Goal: Transaction & Acquisition: Obtain resource

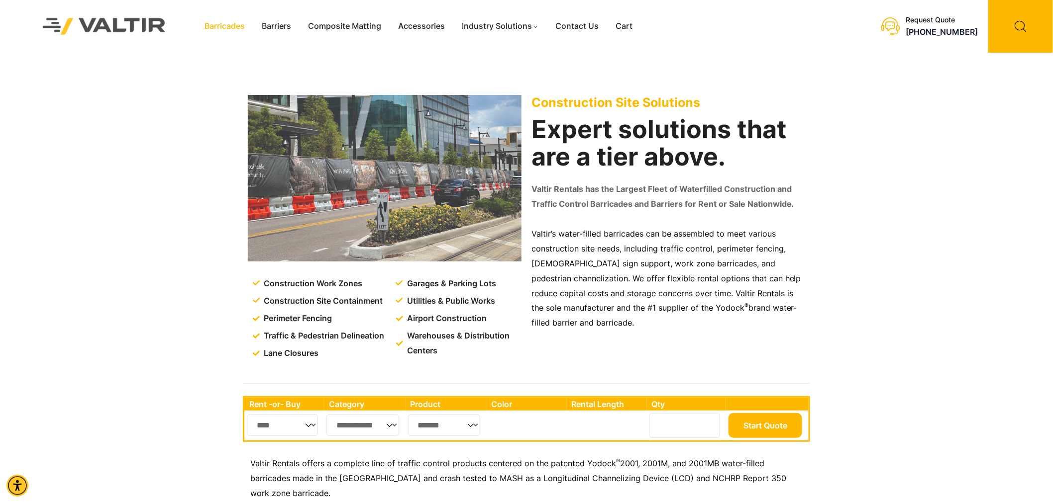
click at [226, 25] on link "Barricades" at bounding box center [224, 26] width 57 height 15
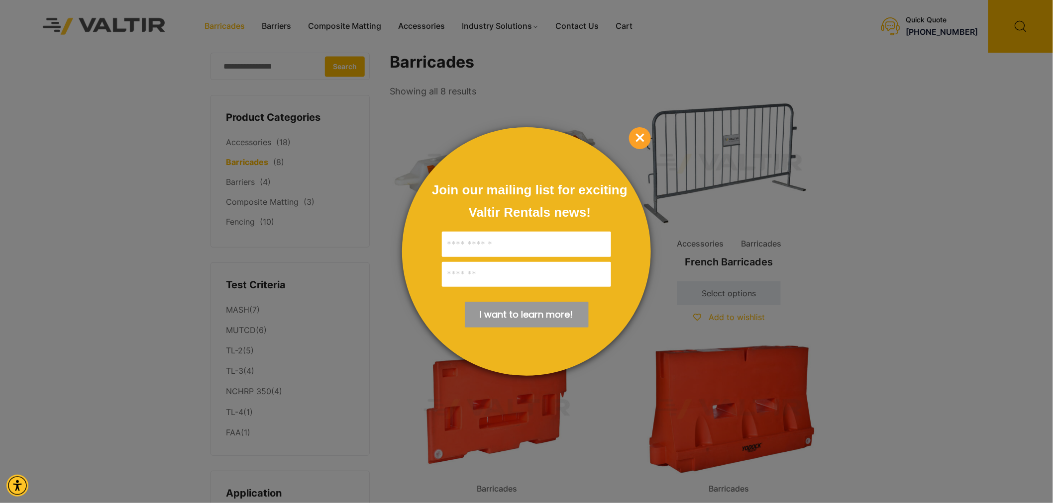
click at [645, 135] on span "×" at bounding box center [640, 138] width 22 height 22
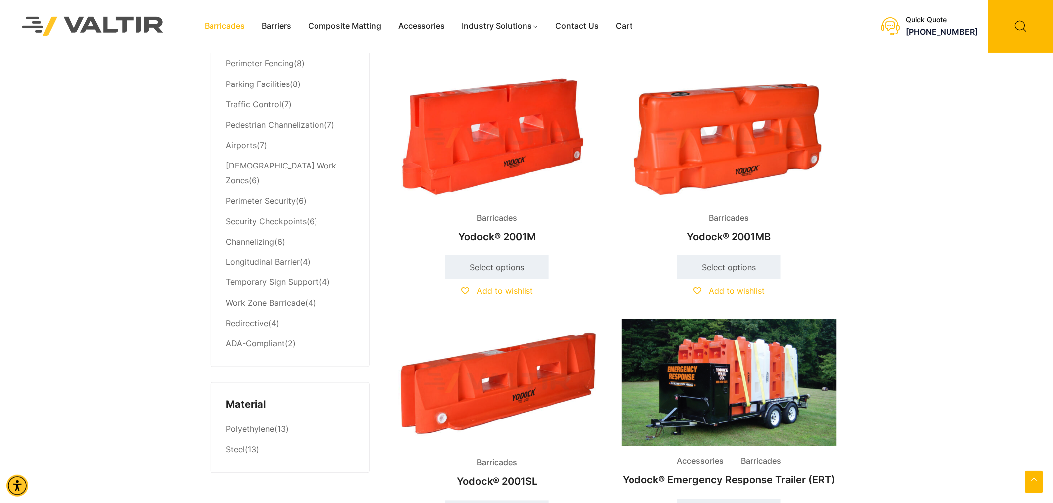
scroll to position [497, 0]
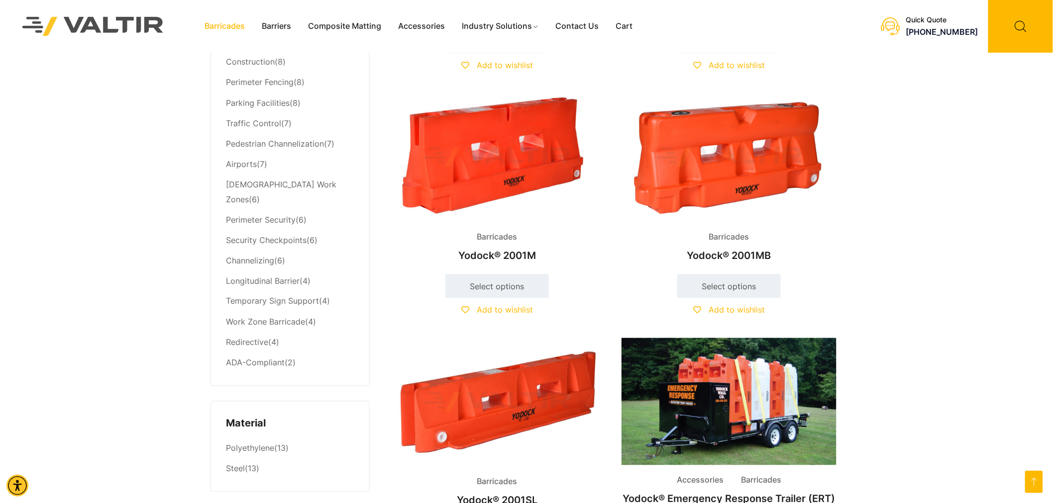
click at [762, 166] on img at bounding box center [728, 157] width 215 height 129
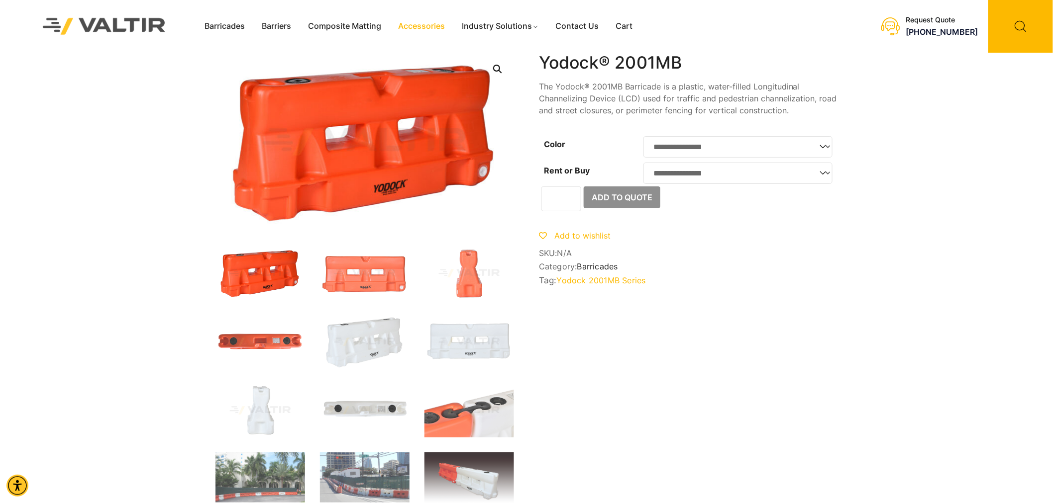
click at [435, 23] on link "Accessories" at bounding box center [422, 26] width 64 height 15
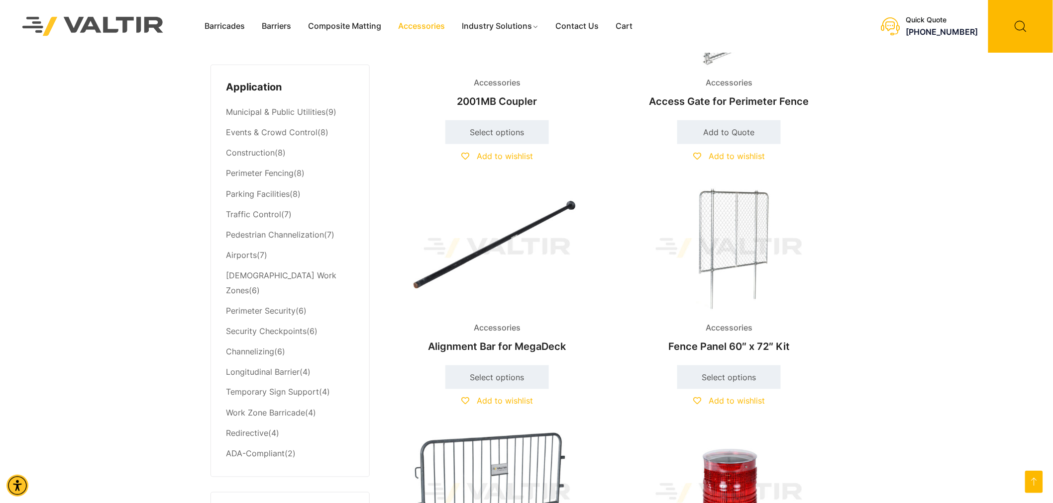
scroll to position [387, 0]
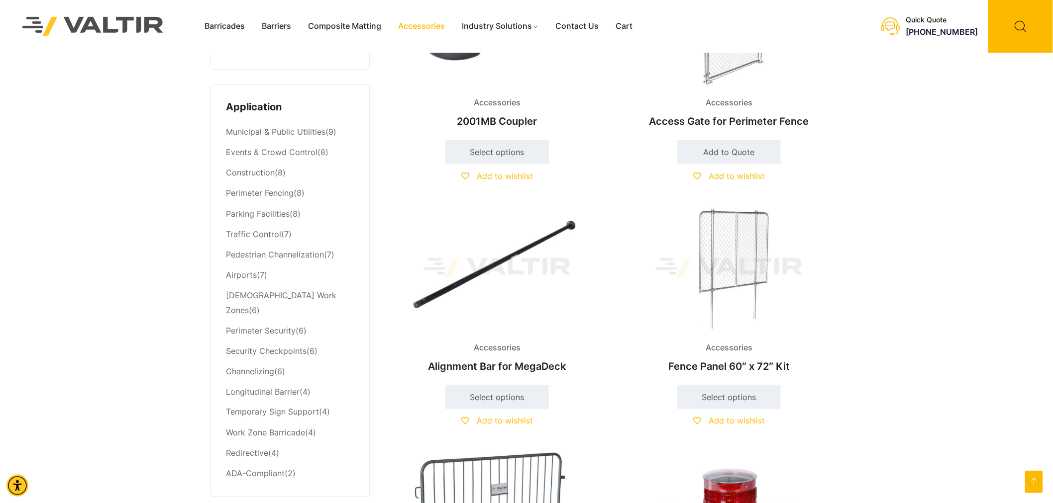
click at [750, 236] on img at bounding box center [728, 268] width 215 height 129
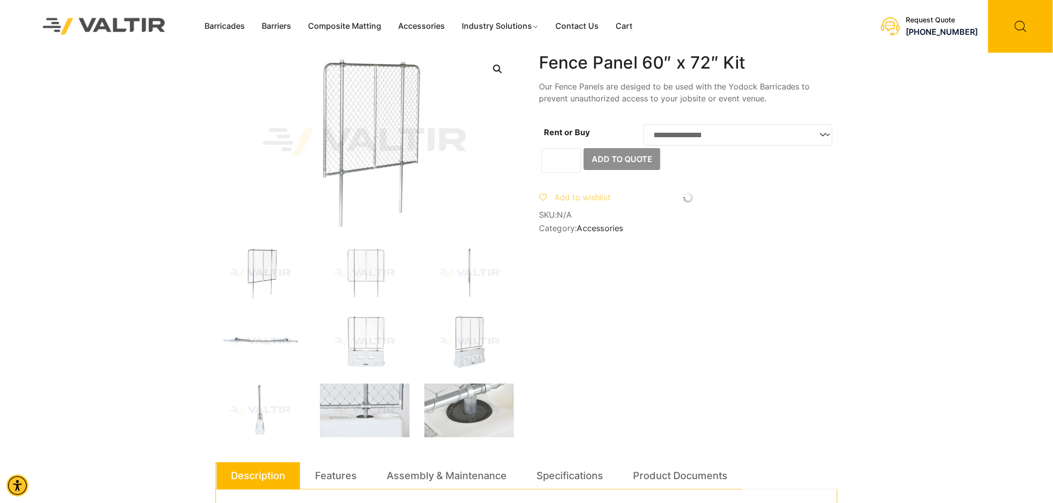
click at [729, 144] on select "**********" at bounding box center [737, 134] width 189 height 21
click at [729, 142] on select "**********" at bounding box center [737, 134] width 189 height 21
click at [643, 124] on select "**********" at bounding box center [737, 134] width 189 height 21
select select "***"
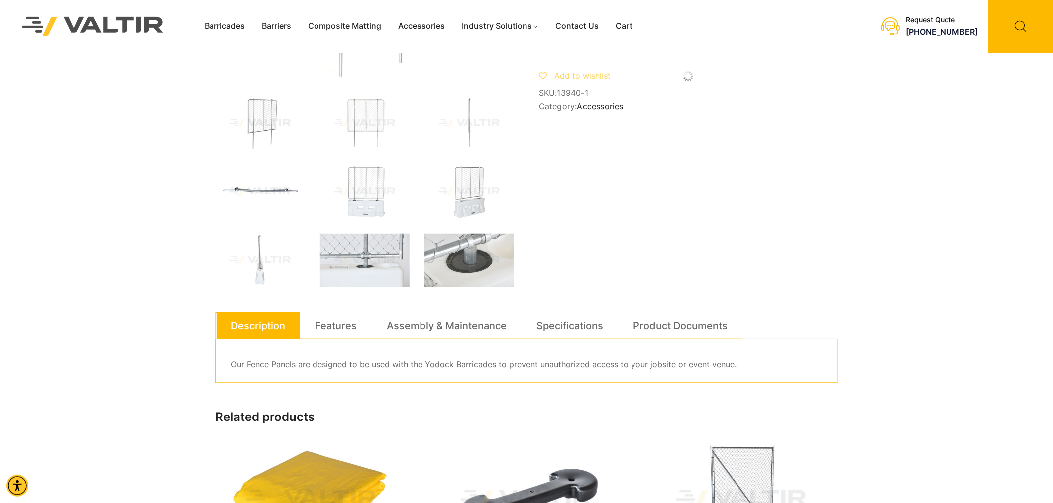
scroll to position [166, 0]
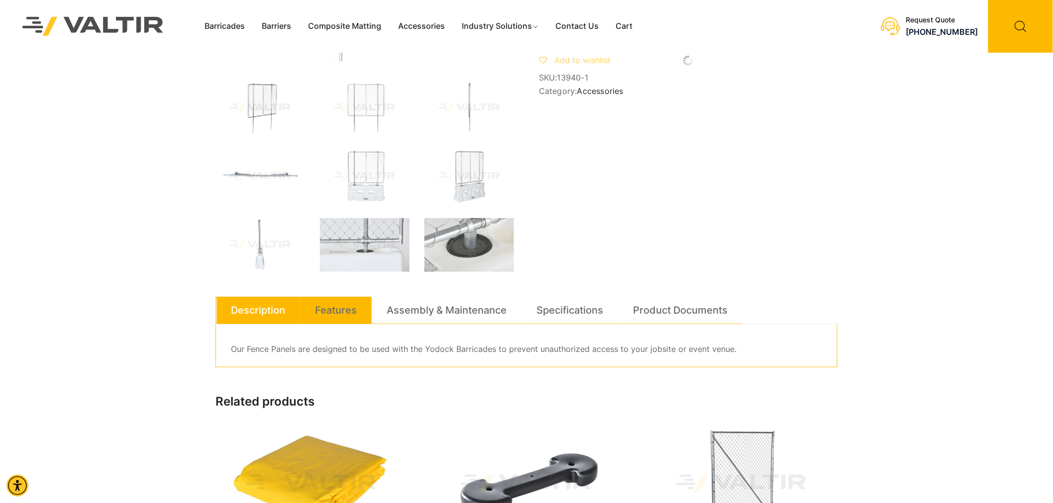
click at [321, 311] on link "Features" at bounding box center [336, 310] width 42 height 27
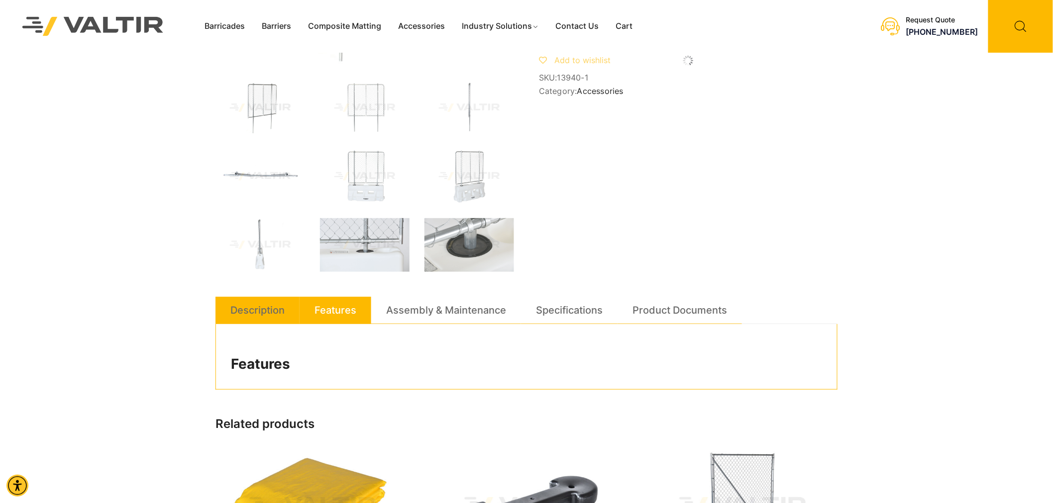
click at [265, 307] on link "Description" at bounding box center [257, 310] width 54 height 27
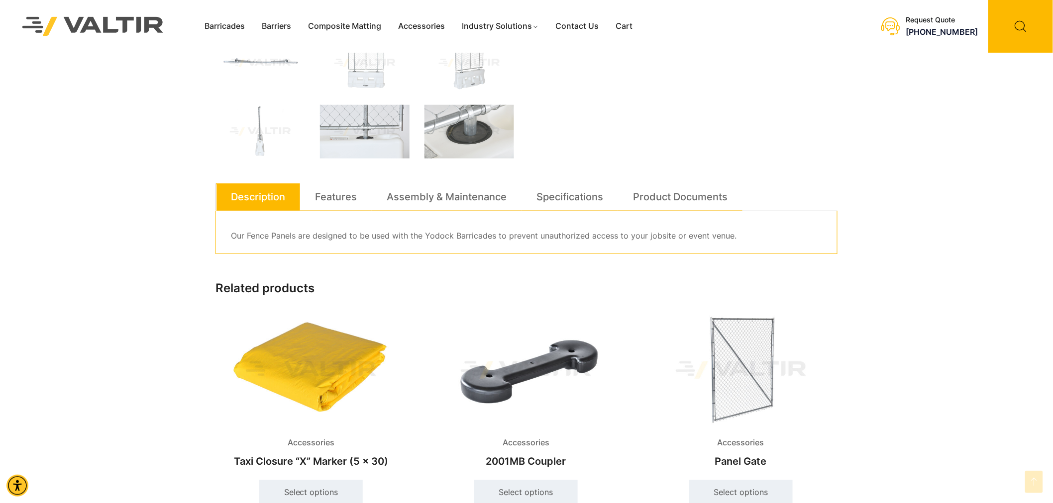
scroll to position [331, 0]
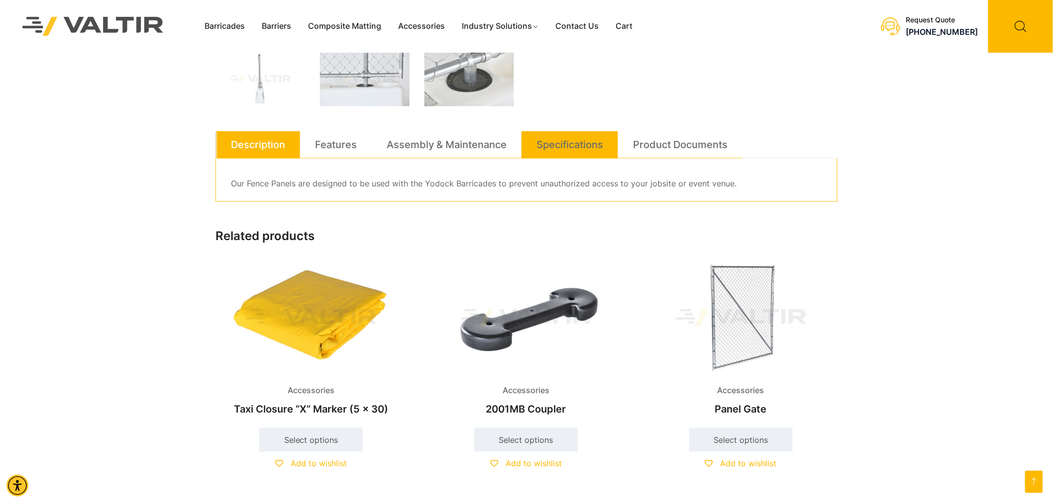
click at [599, 138] on link "Specifications" at bounding box center [569, 144] width 67 height 27
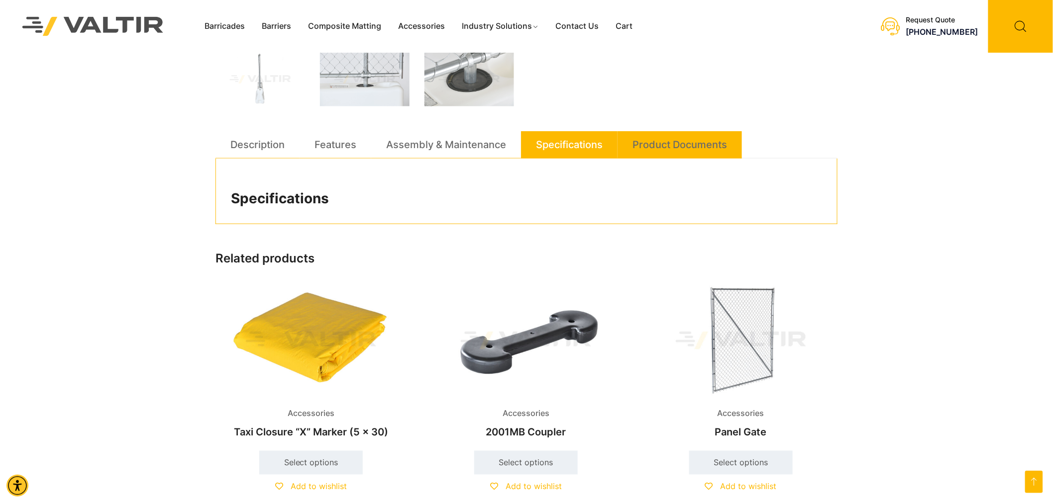
click at [673, 145] on link "Product Documents" at bounding box center [679, 144] width 95 height 27
click at [351, 206] on h2 "Product Documents" at bounding box center [526, 199] width 591 height 17
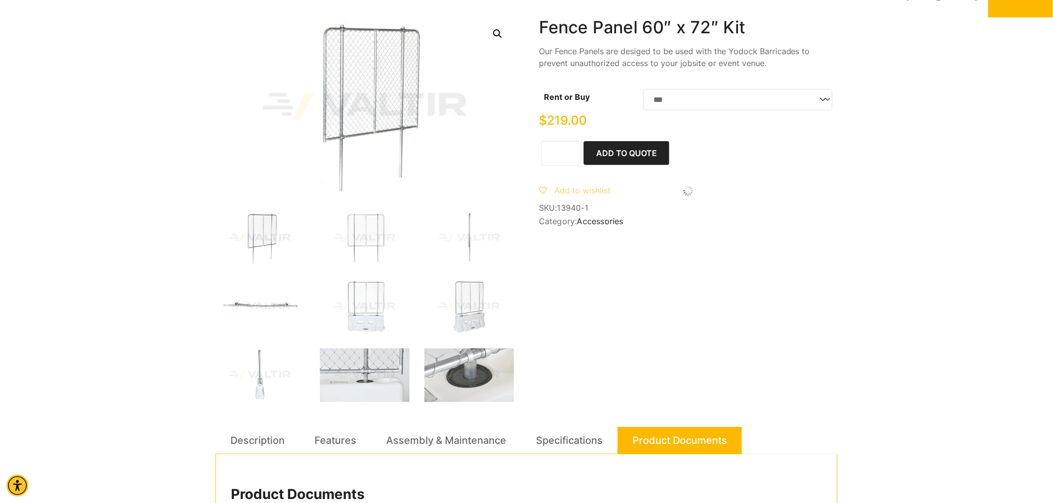
scroll to position [0, 0]
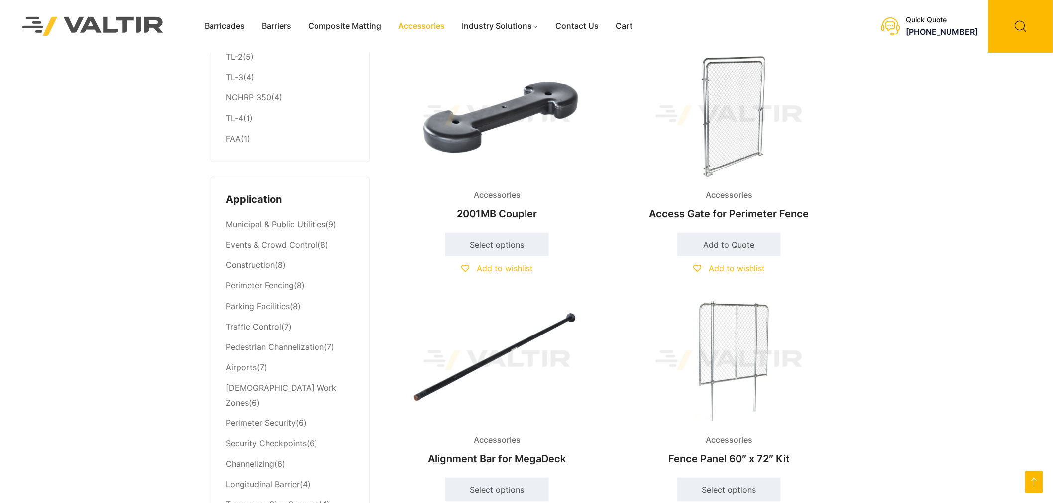
scroll to position [221, 0]
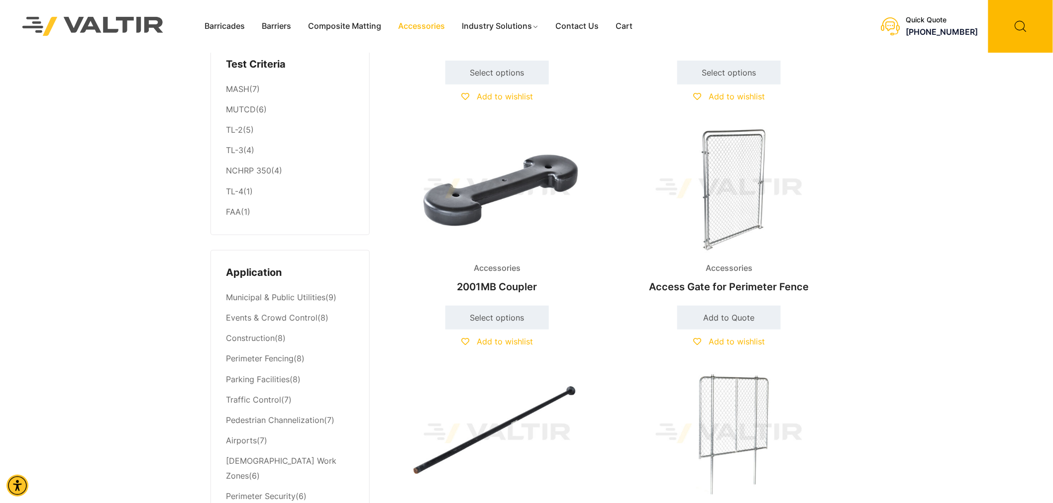
click at [506, 180] on img at bounding box center [497, 188] width 215 height 129
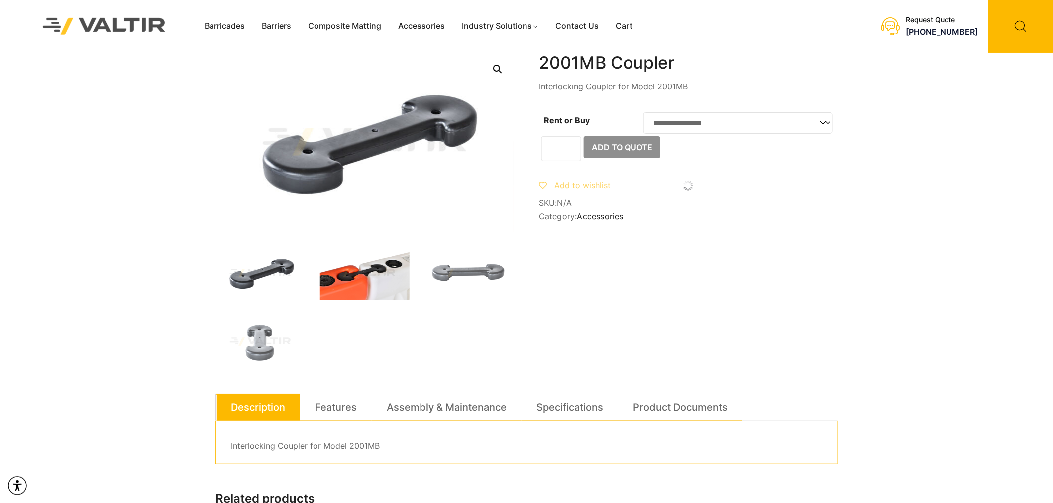
click at [390, 287] on img at bounding box center [365, 274] width 90 height 54
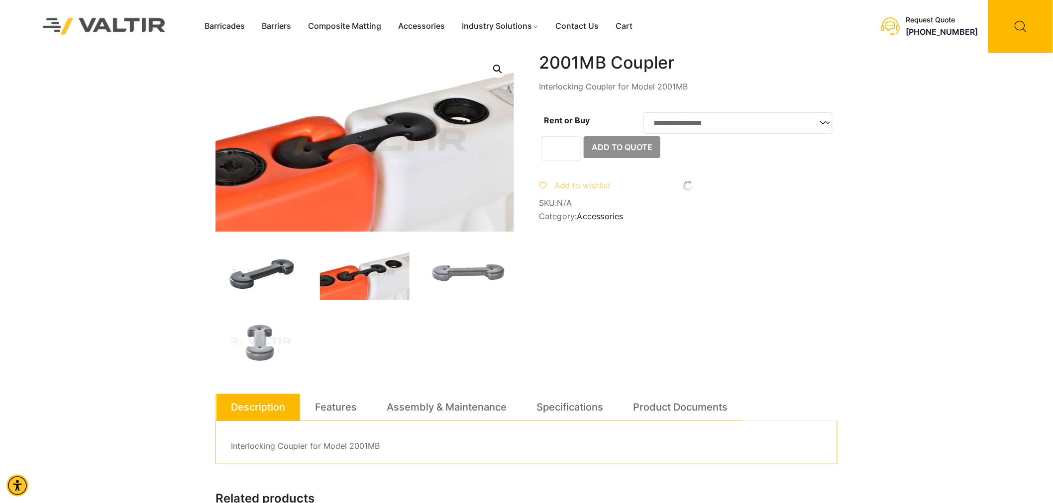
click at [237, 261] on img at bounding box center [260, 274] width 90 height 54
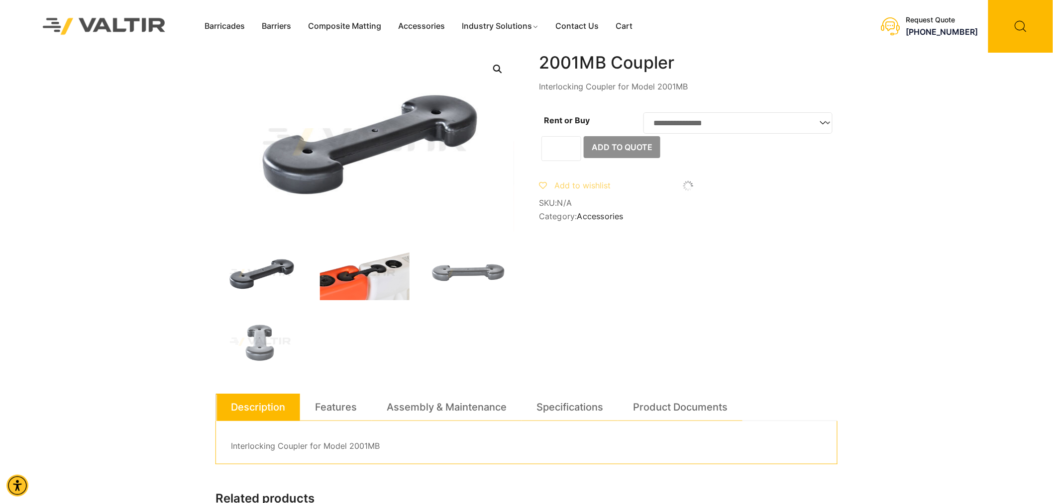
click at [357, 280] on img at bounding box center [365, 274] width 90 height 54
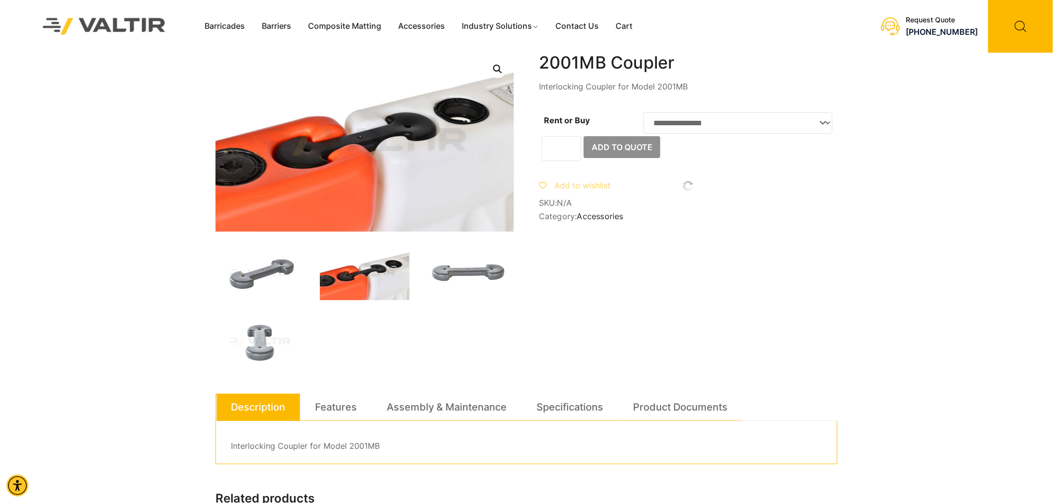
scroll to position [110, 0]
